Goal: Task Accomplishment & Management: Use online tool/utility

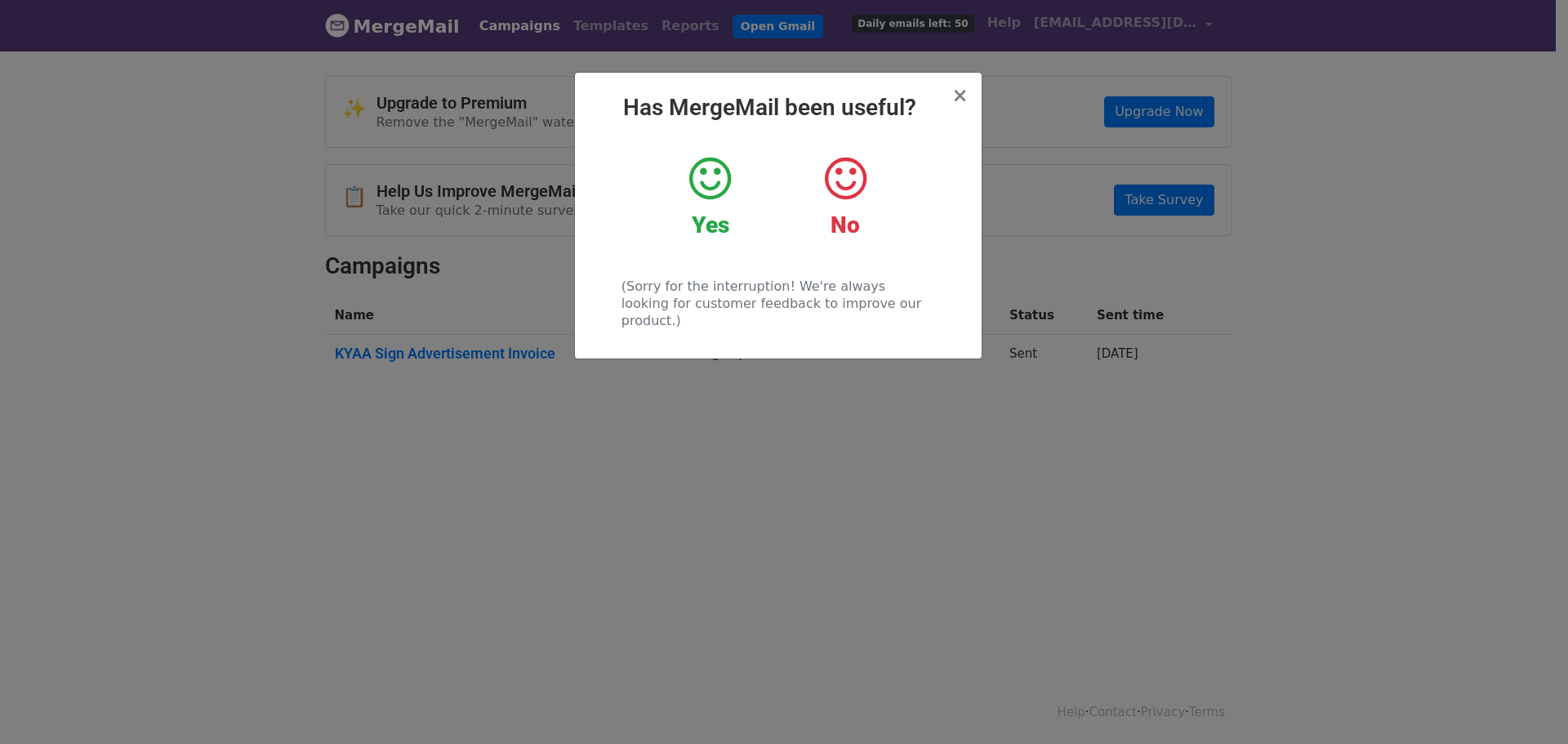
click at [707, 173] on icon at bounding box center [710, 178] width 42 height 49
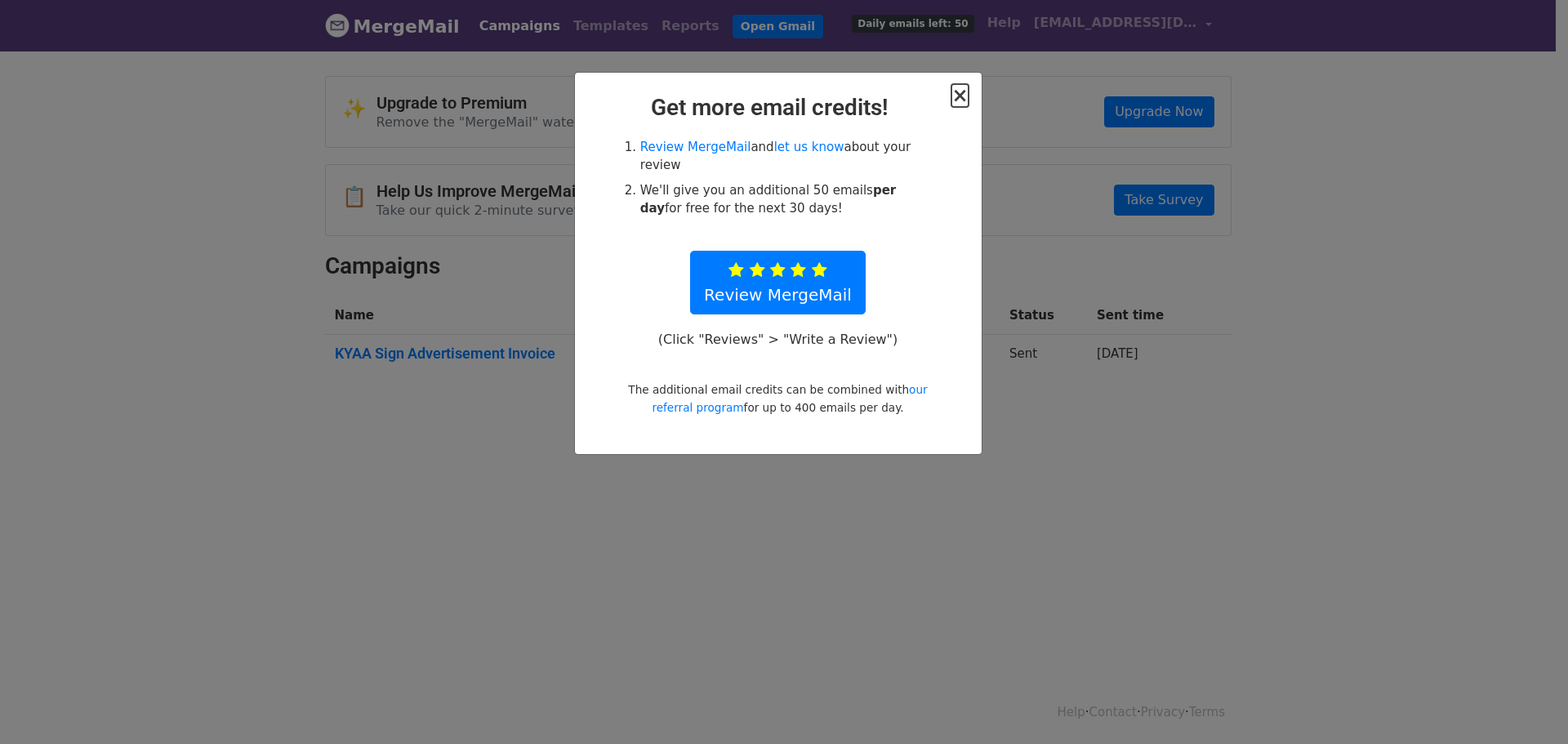
click at [965, 100] on span "×" at bounding box center [960, 95] width 16 height 23
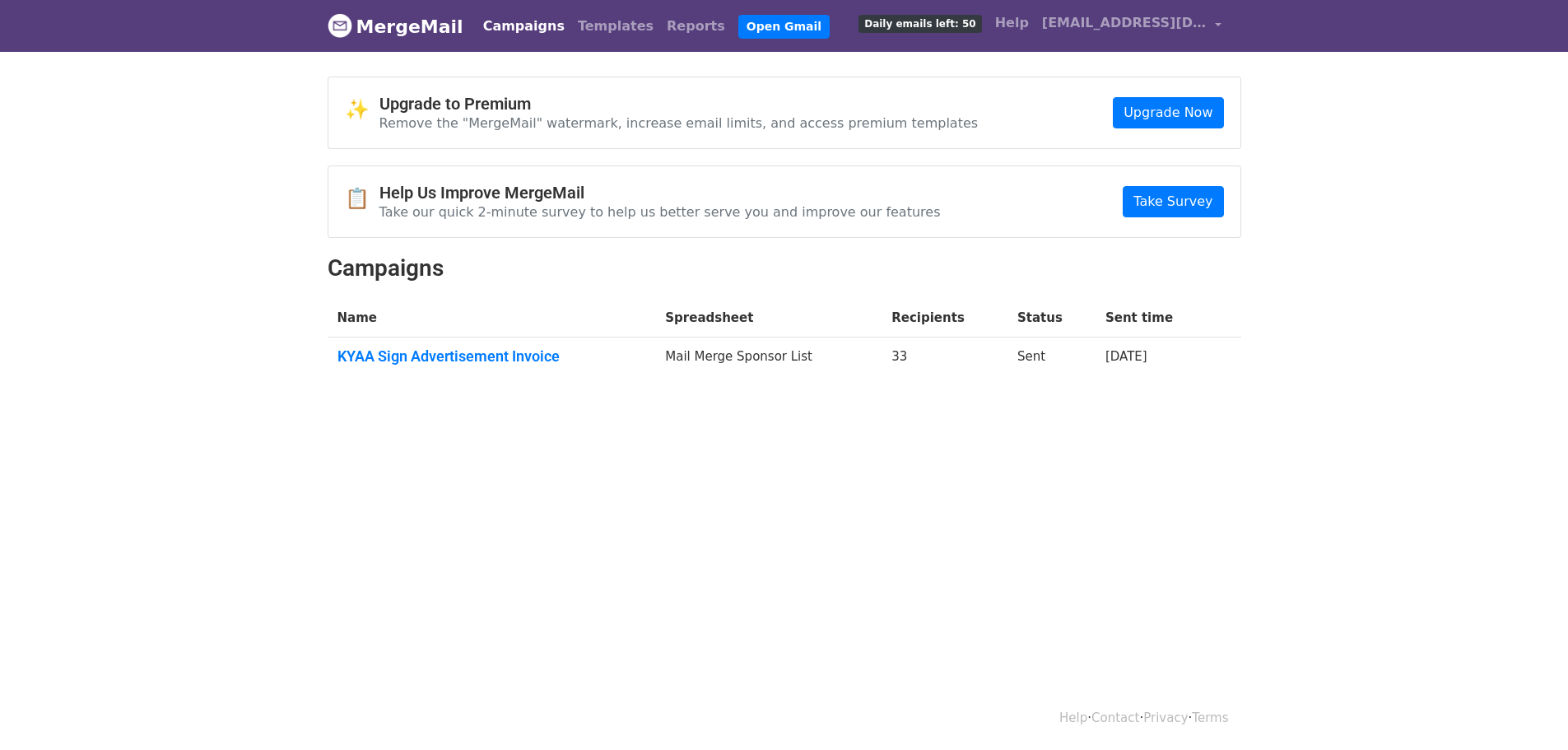
click at [961, 25] on span "Daily emails left: 50" at bounding box center [919, 24] width 123 height 18
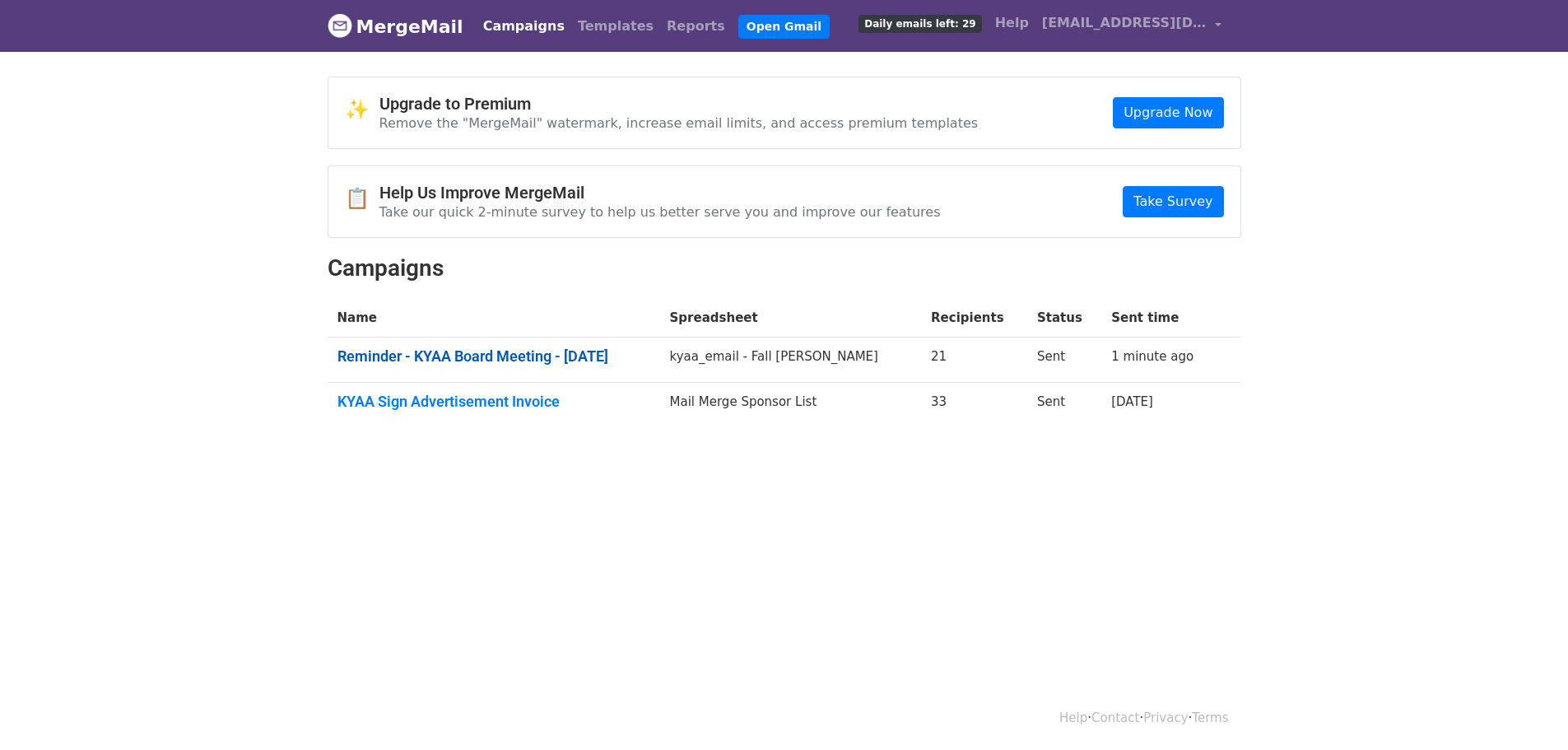
click at [458, 360] on link "Reminder - KYAA Board Meeting - 10-8-2025" at bounding box center [493, 356] width 313 height 18
